Goal: Task Accomplishment & Management: Manage account settings

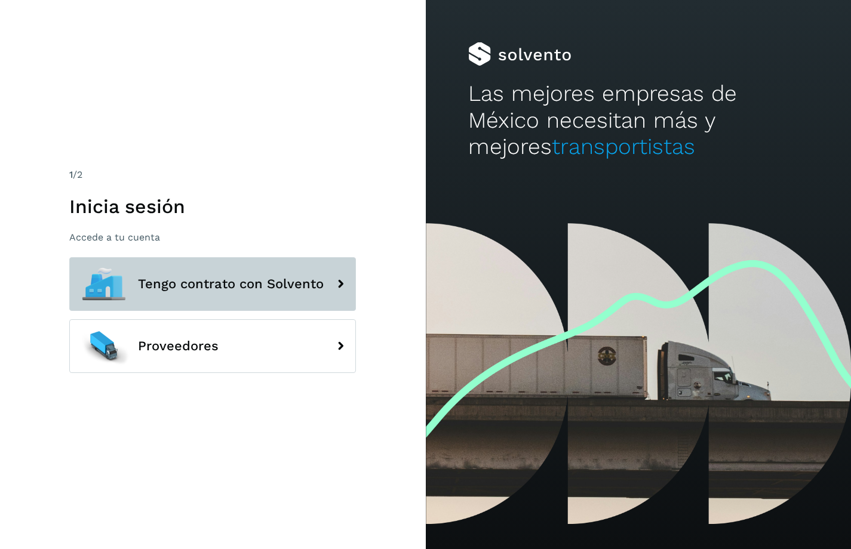
click at [280, 288] on span "Tengo contrato con Solvento" at bounding box center [231, 284] width 186 height 14
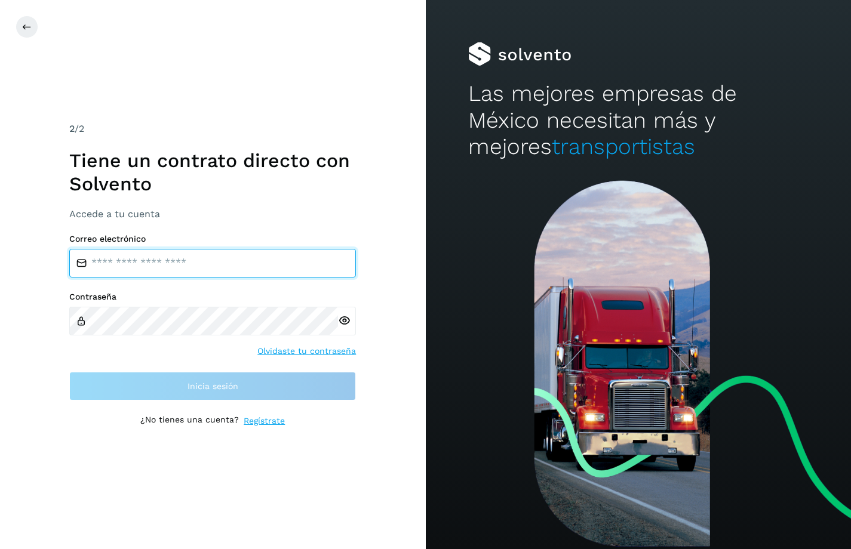
type input "**********"
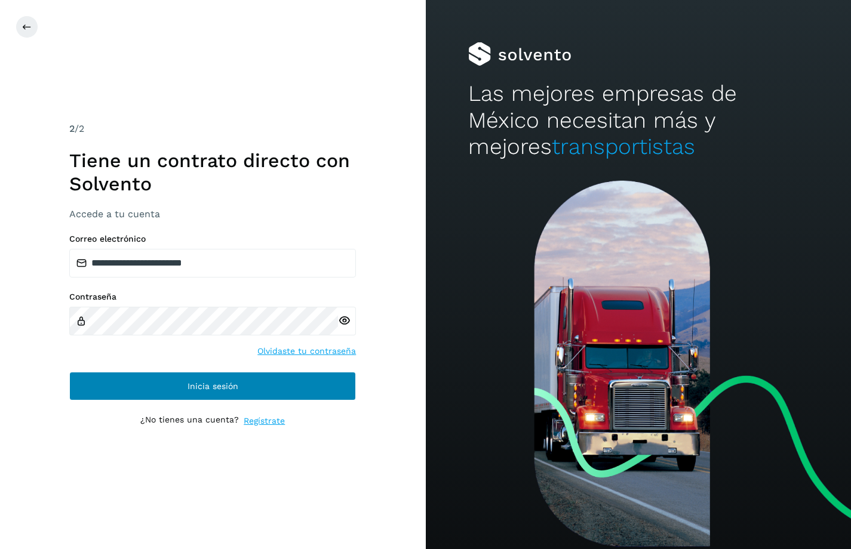
click at [167, 388] on button "Inicia sesión" at bounding box center [212, 386] width 287 height 29
click at [263, 382] on button "Inicia sesión" at bounding box center [212, 386] width 287 height 29
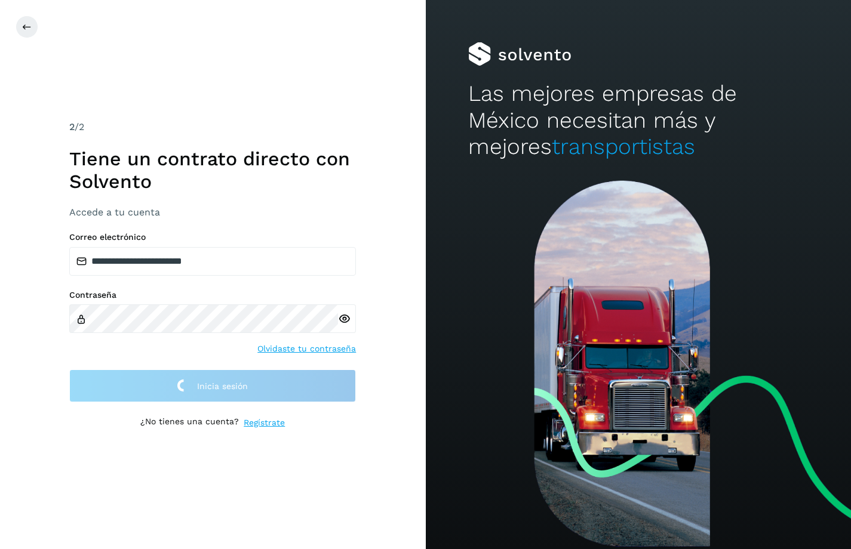
click at [343, 319] on icon at bounding box center [344, 319] width 13 height 13
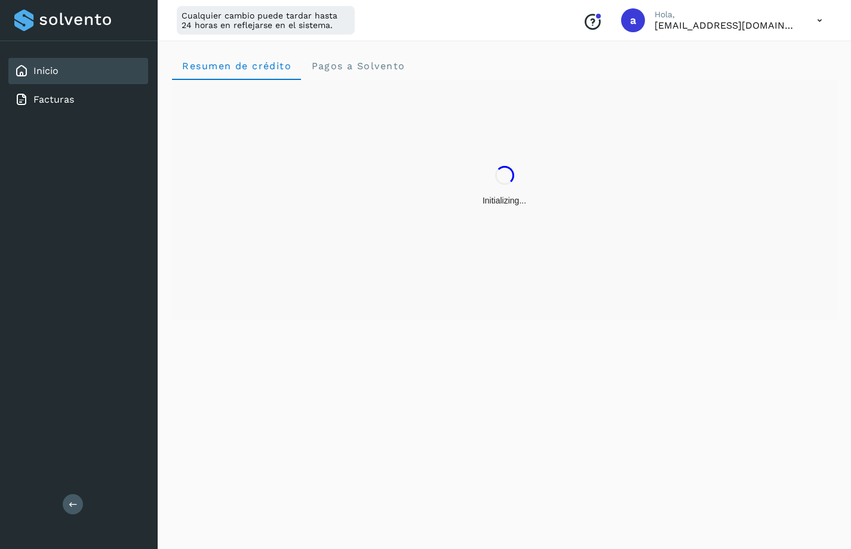
click at [817, 18] on icon at bounding box center [819, 20] width 24 height 24
click at [767, 71] on div "Cerrar sesión" at bounding box center [760, 77] width 142 height 23
